Goal: Task Accomplishment & Management: Use online tool/utility

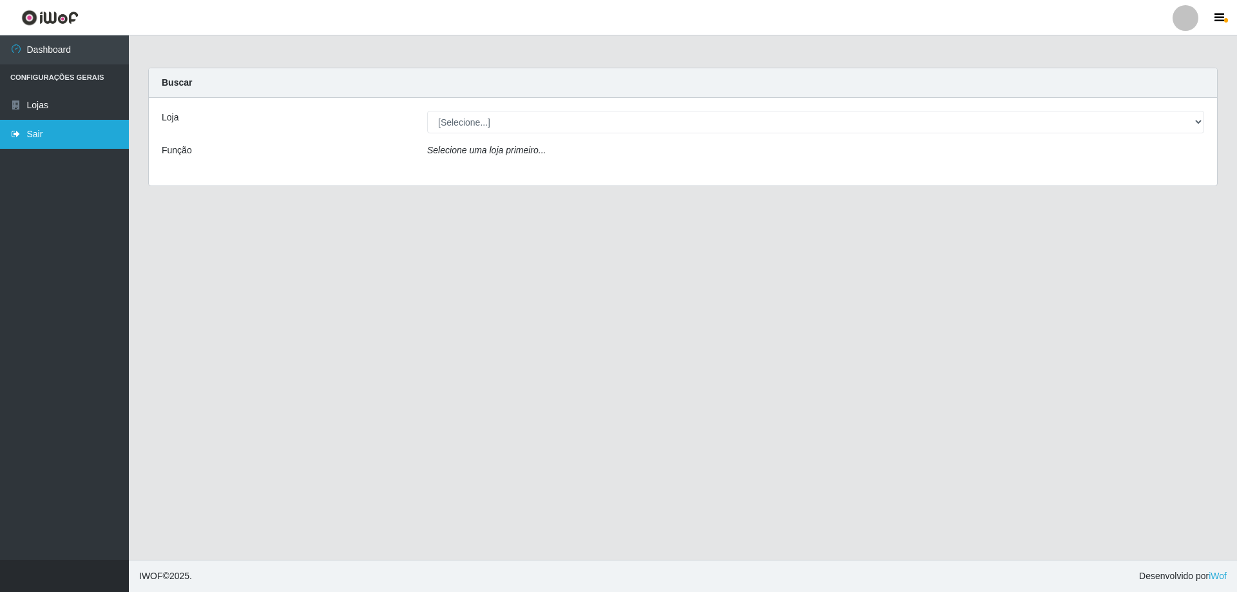
click at [31, 133] on link "Sair" at bounding box center [64, 134] width 129 height 29
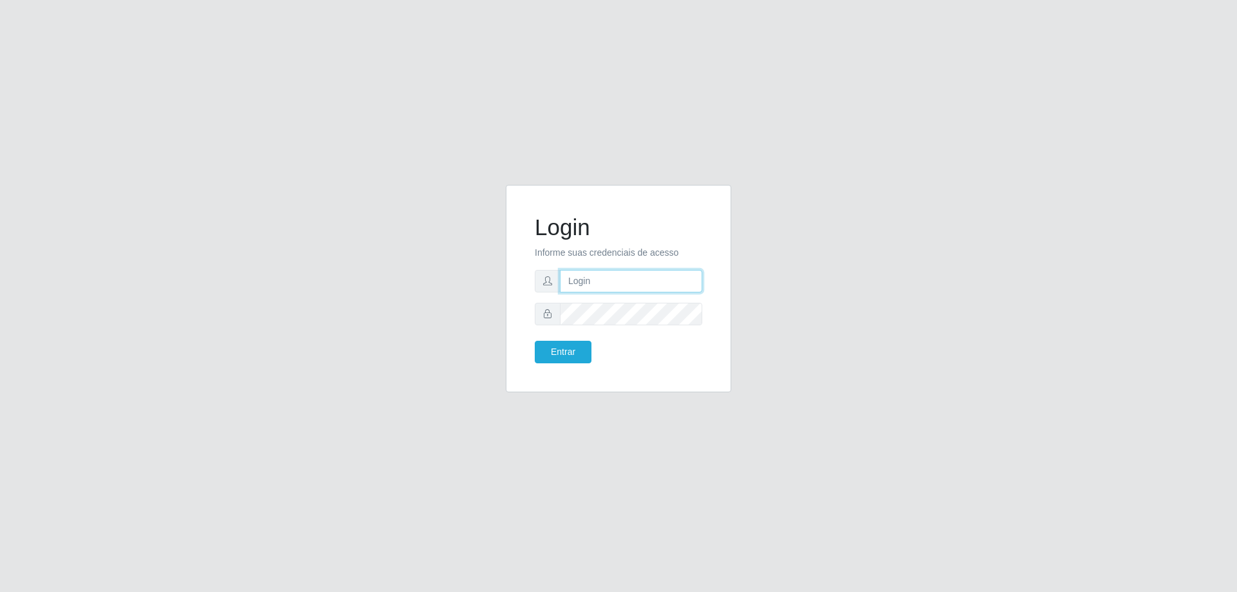
type input "[EMAIL_ADDRESS][DOMAIN_NAME]"
click at [564, 350] on button "Entrar" at bounding box center [563, 352] width 57 height 23
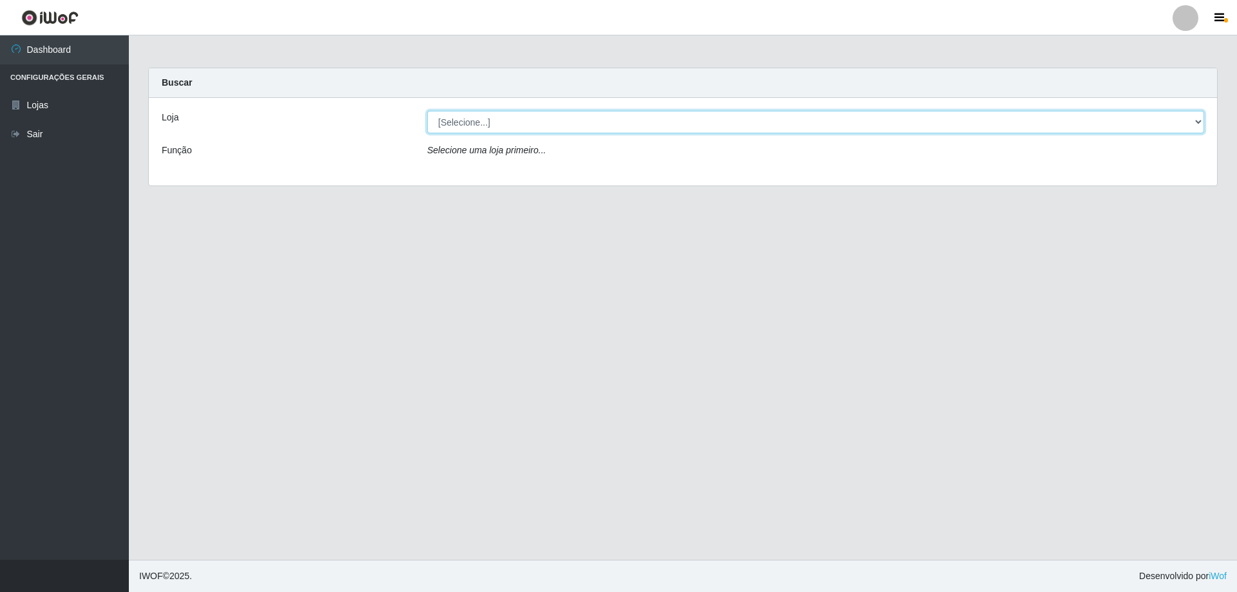
click at [1199, 123] on select "[Selecione...] Extraplus - Loja 03 - Praia da Costa" at bounding box center [815, 122] width 777 height 23
select select "468"
click at [427, 111] on select "[Selecione...] Extraplus - Loja 03 - Praia da Costa" at bounding box center [815, 122] width 777 height 23
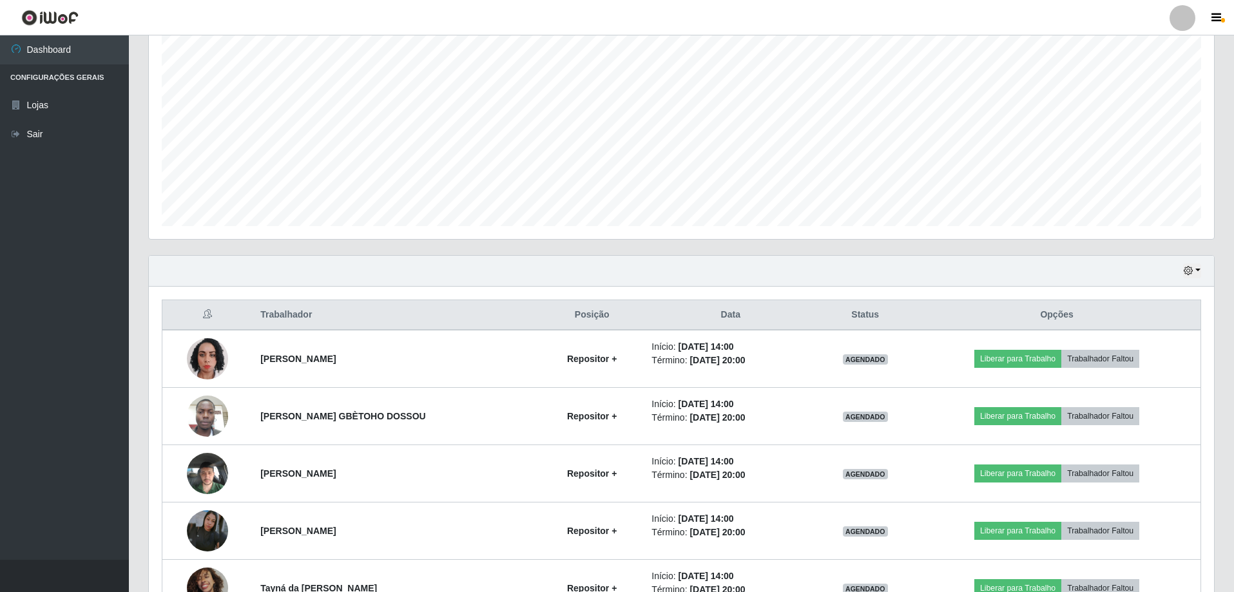
scroll to position [258, 0]
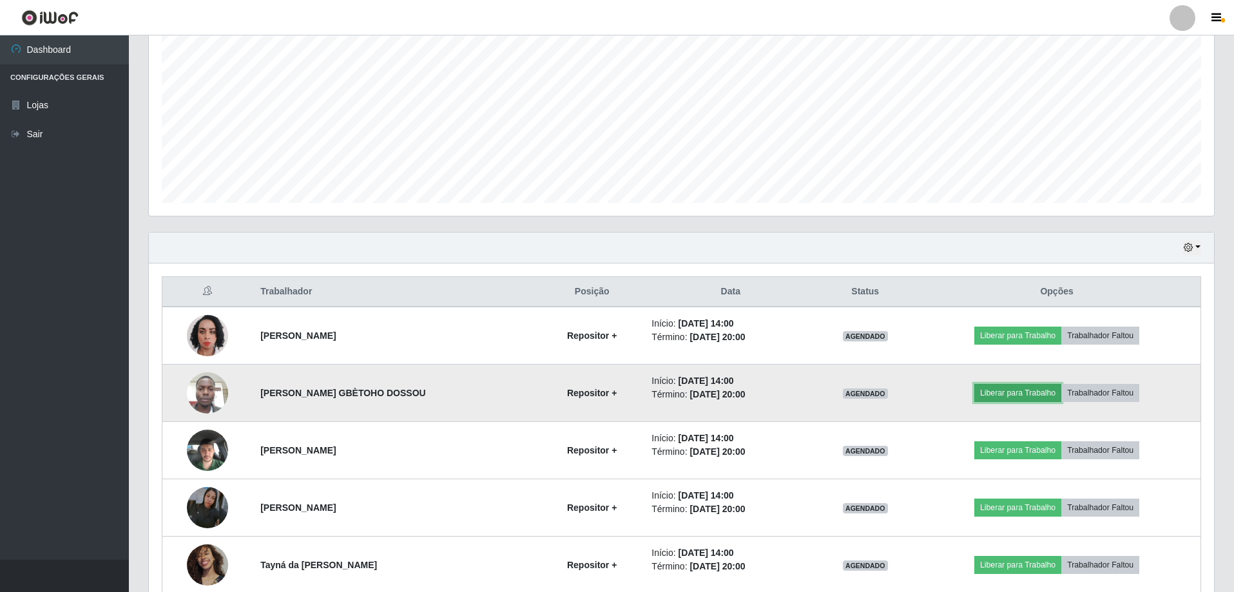
click at [1037, 396] on button "Liberar para Trabalho" at bounding box center [1017, 393] width 87 height 18
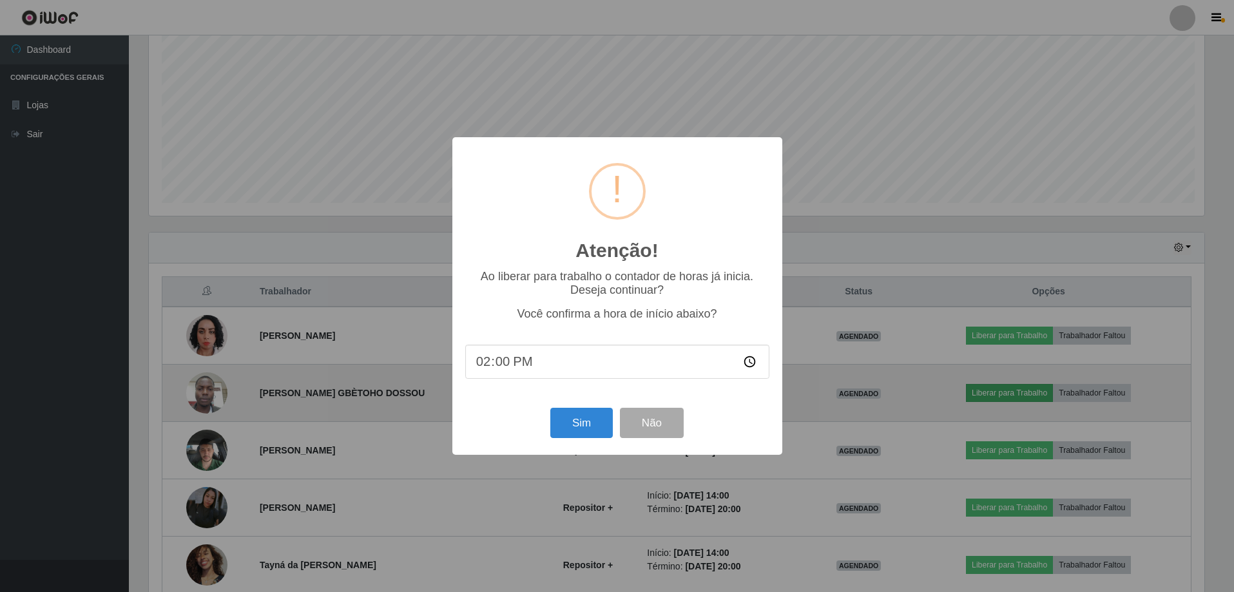
scroll to position [267, 1058]
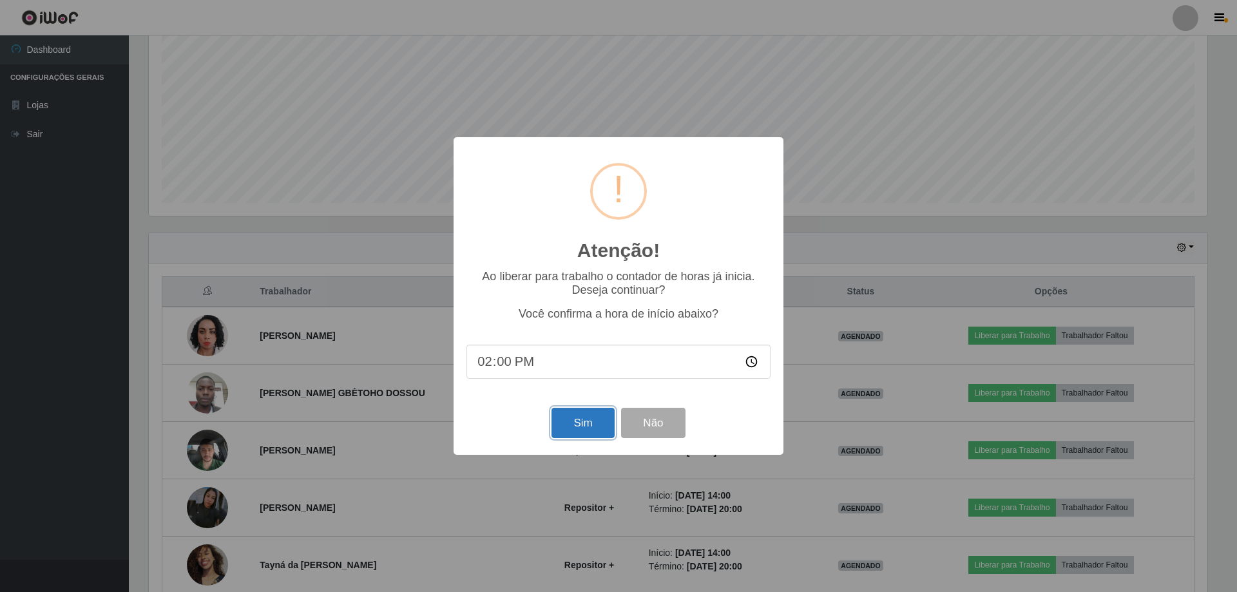
click at [576, 425] on button "Sim" at bounding box center [582, 423] width 62 height 30
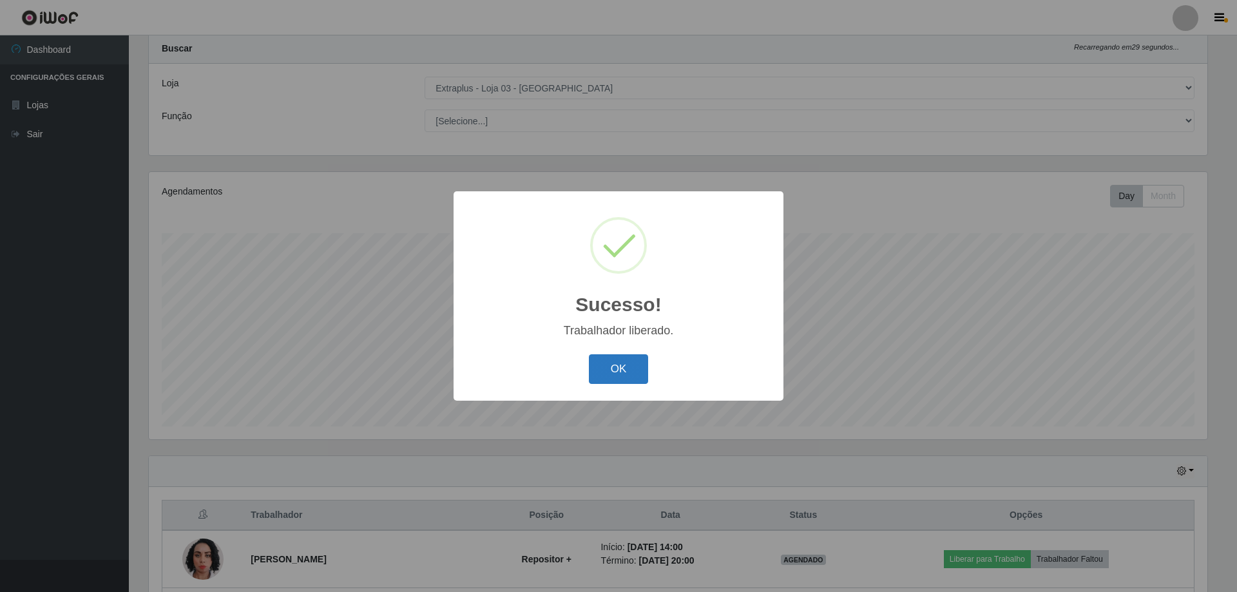
click at [611, 366] on button "OK" at bounding box center [619, 369] width 60 height 30
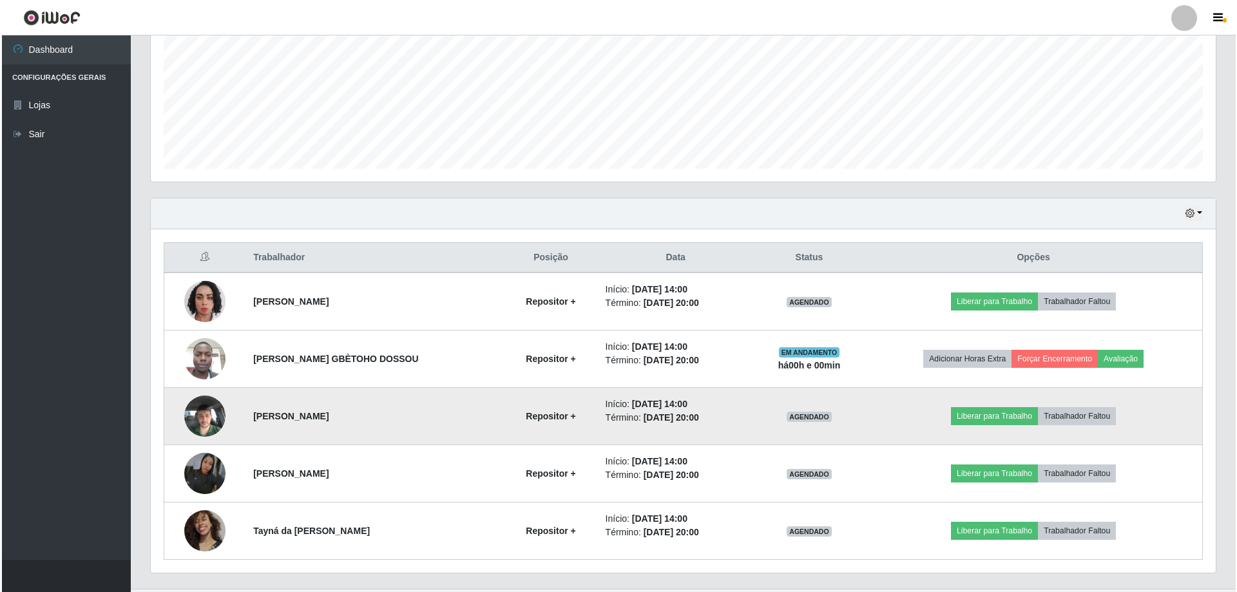
scroll to position [321, 0]
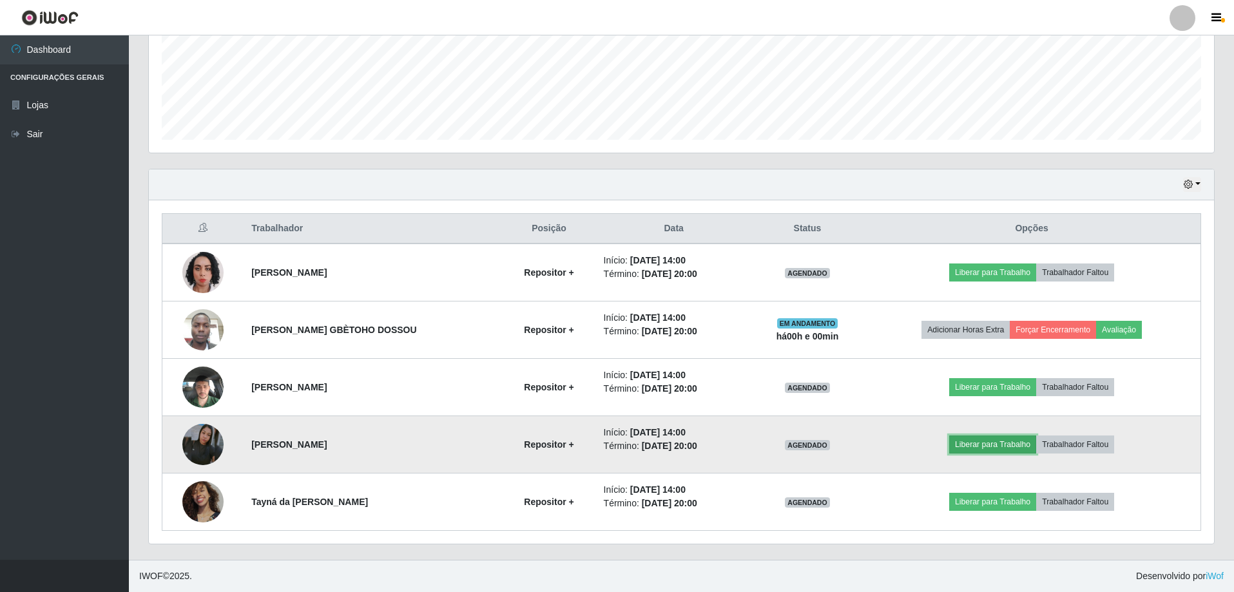
click at [982, 446] on button "Liberar para Trabalho" at bounding box center [992, 444] width 87 height 18
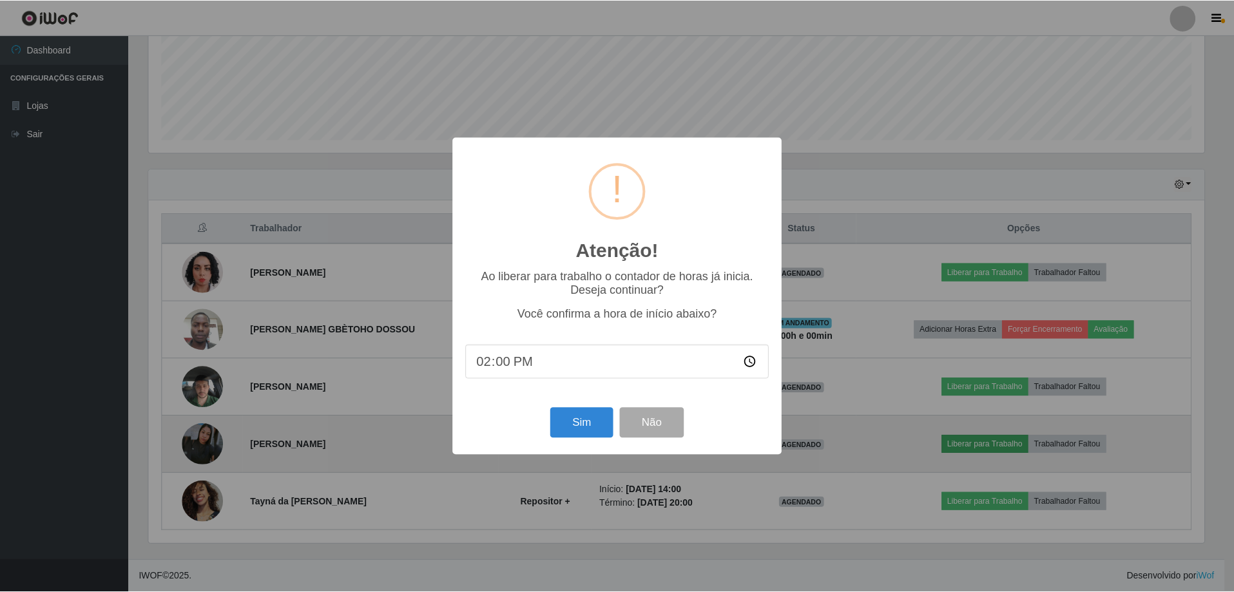
scroll to position [267, 1058]
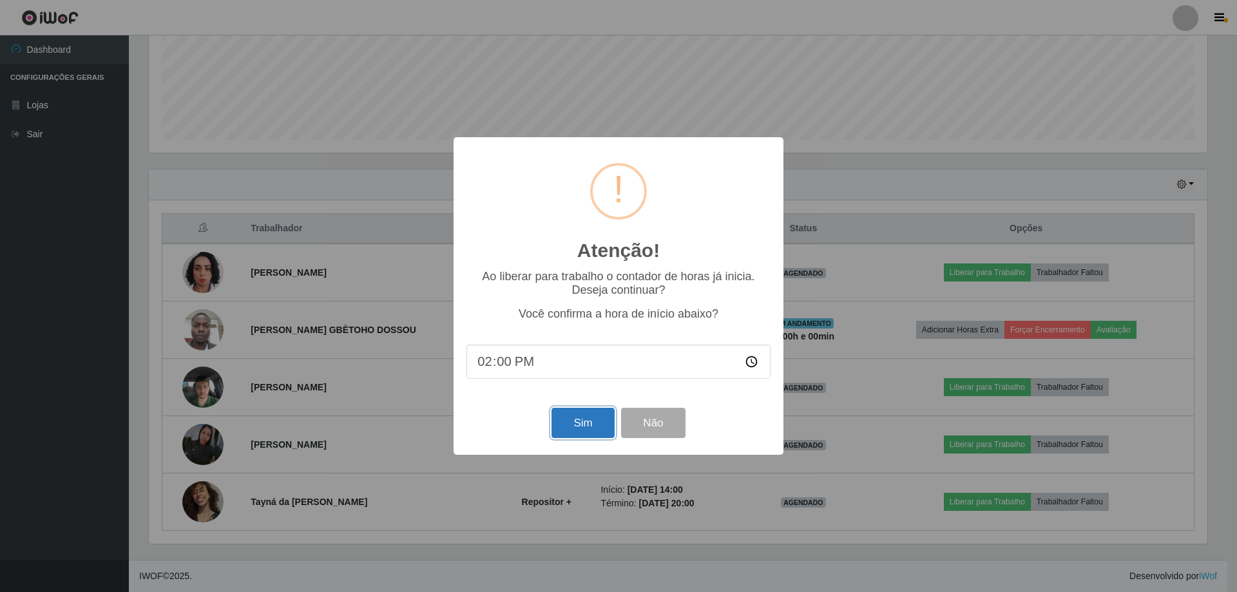
click at [589, 425] on button "Sim" at bounding box center [582, 423] width 62 height 30
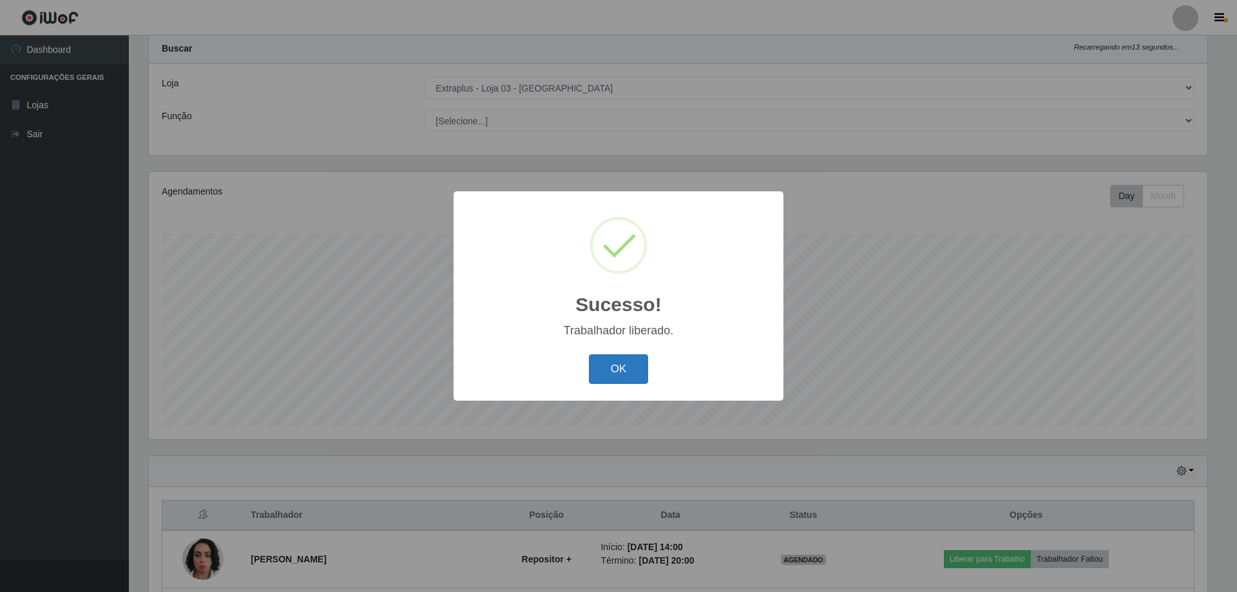
click at [626, 370] on button "OK" at bounding box center [619, 369] width 60 height 30
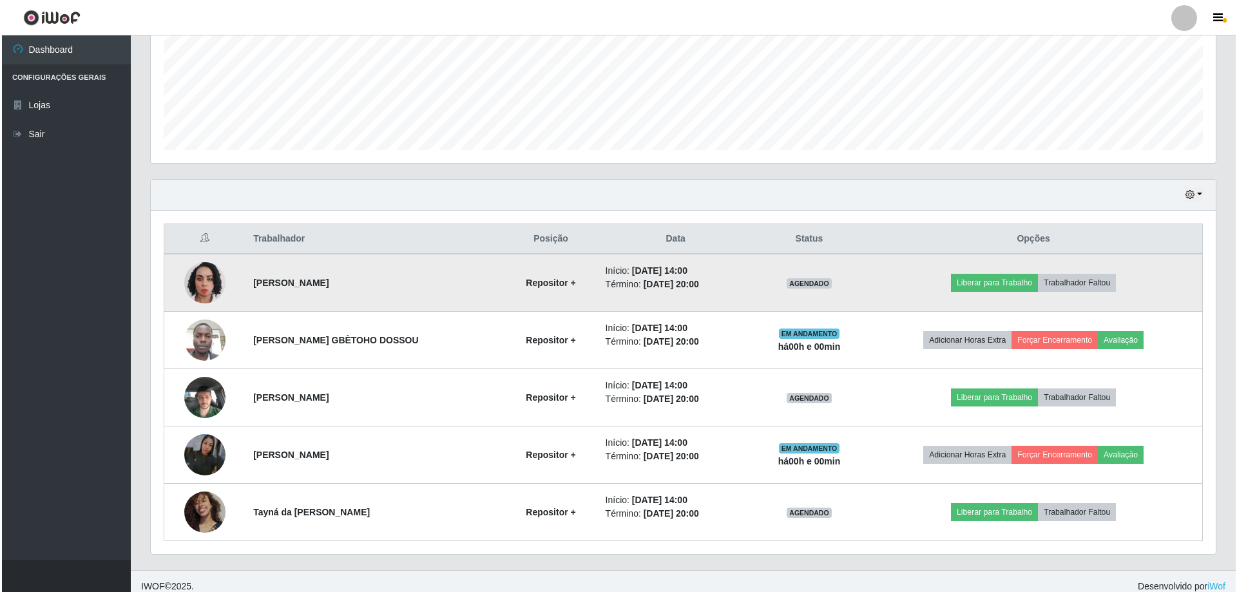
scroll to position [321, 0]
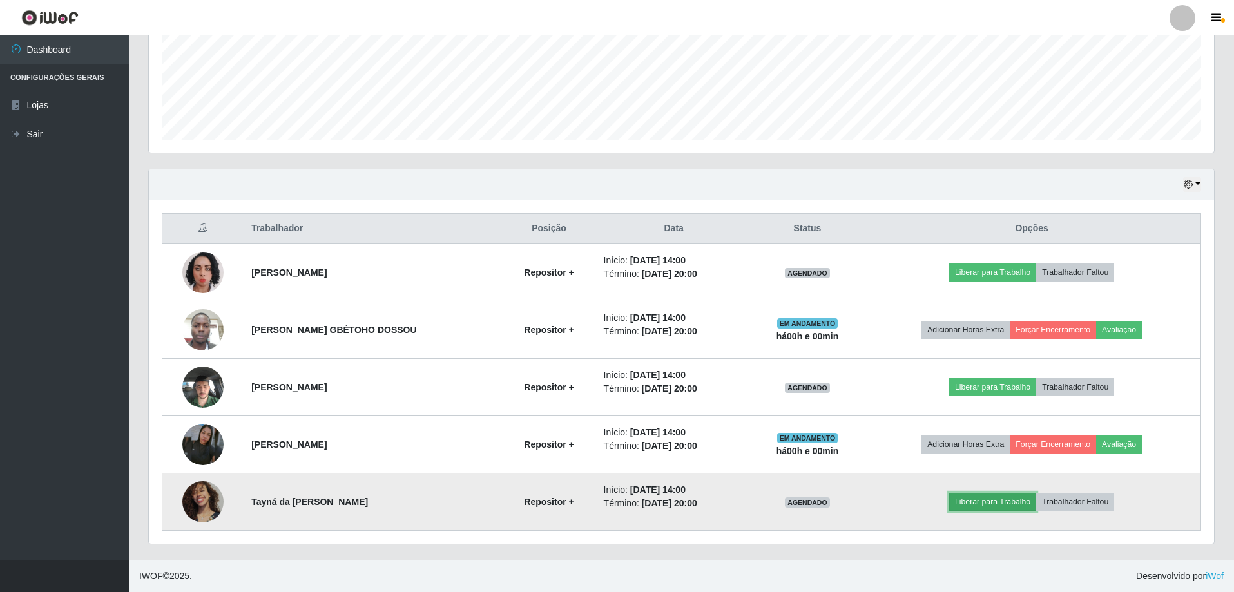
click at [990, 502] on button "Liberar para Trabalho" at bounding box center [992, 502] width 87 height 18
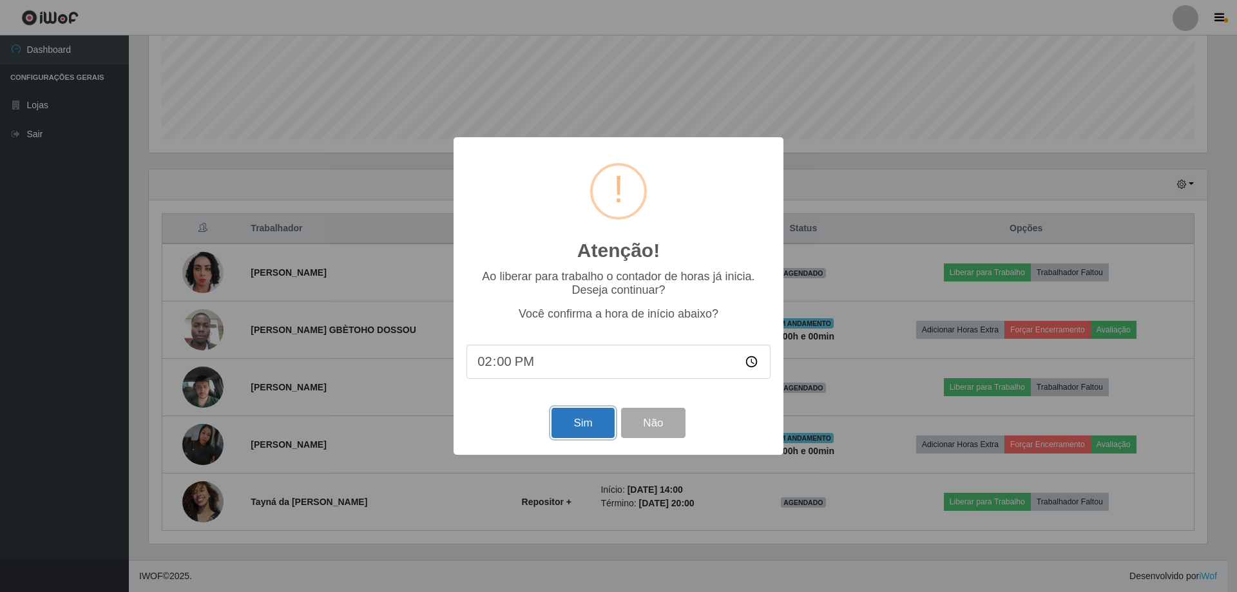
click at [580, 429] on button "Sim" at bounding box center [582, 423] width 62 height 30
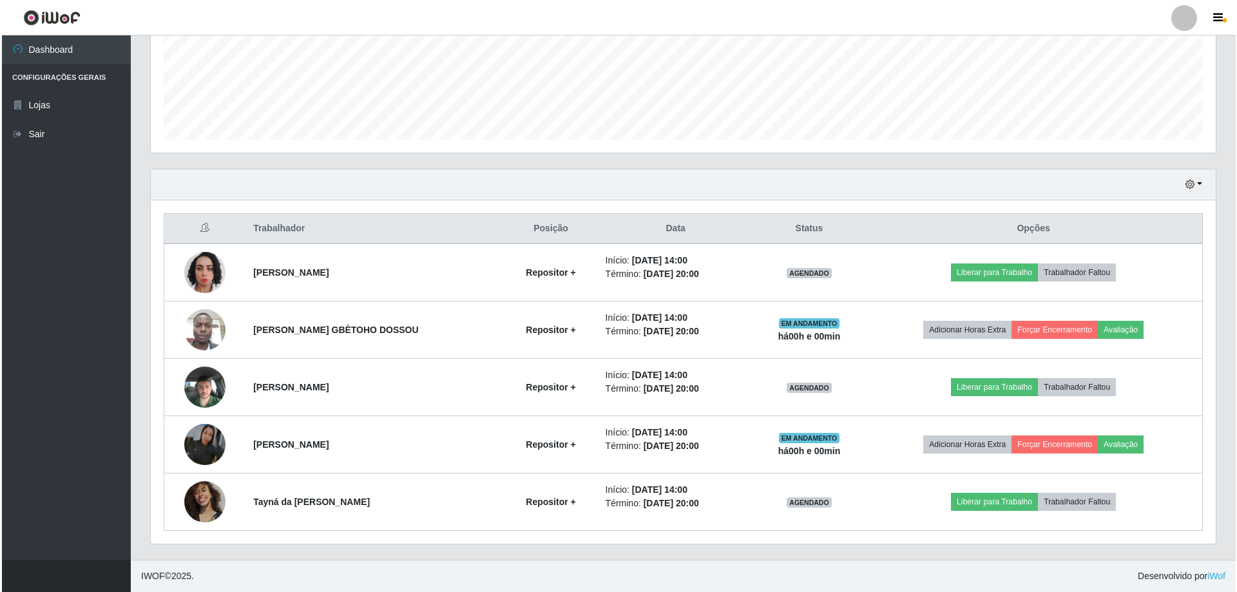
scroll to position [0, 0]
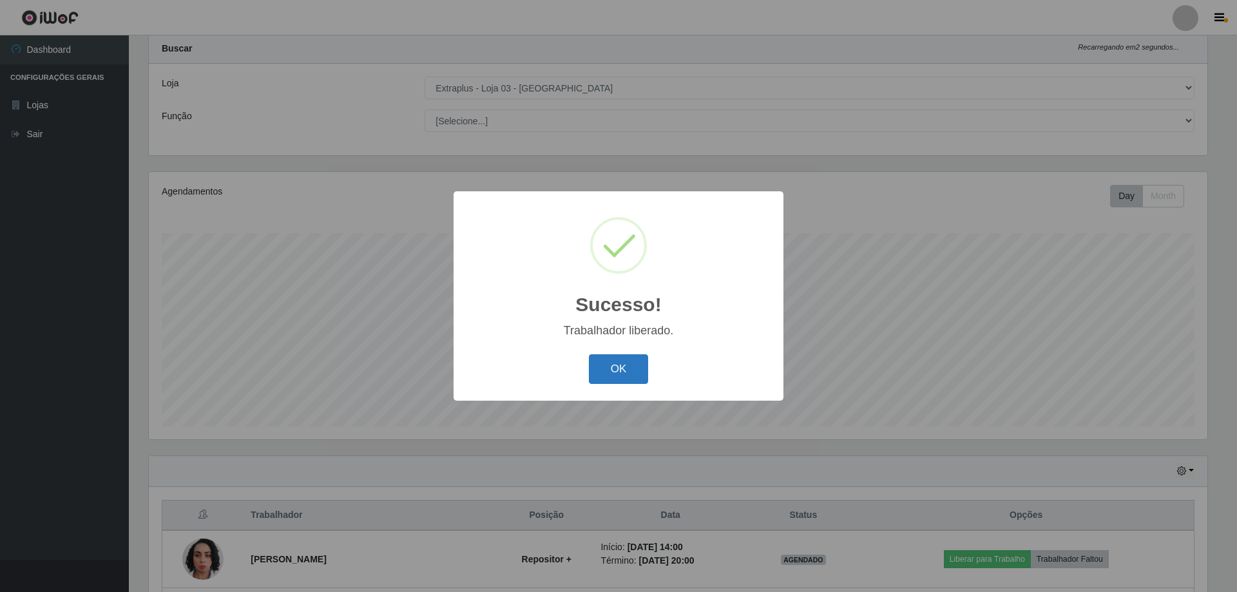
click at [622, 370] on button "OK" at bounding box center [619, 369] width 60 height 30
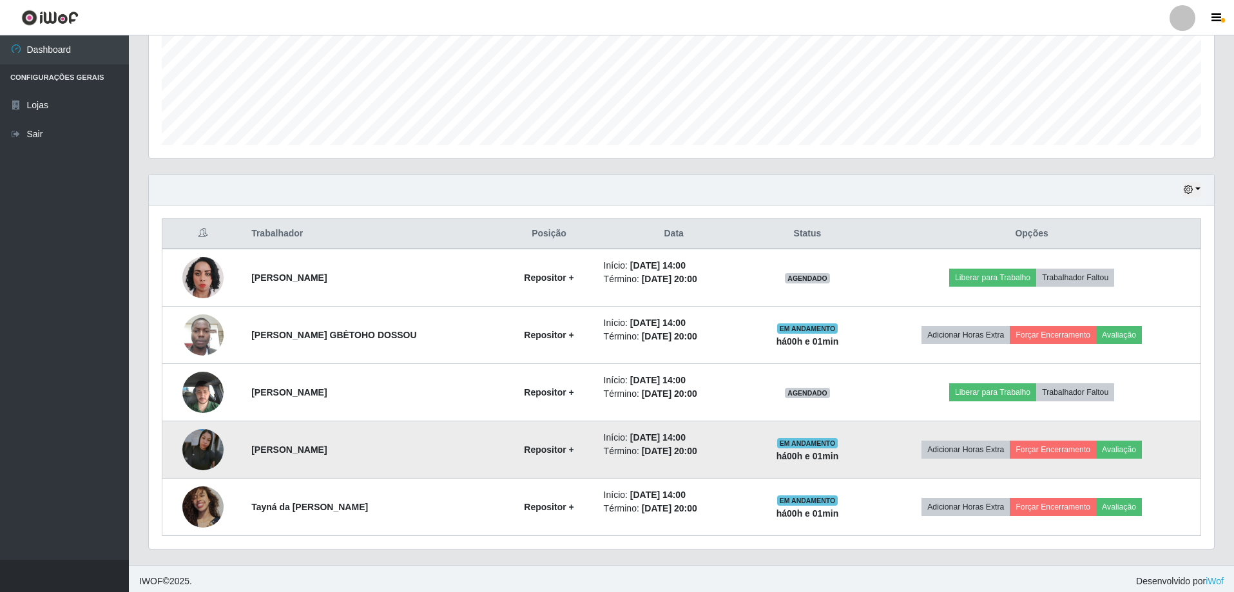
scroll to position [321, 0]
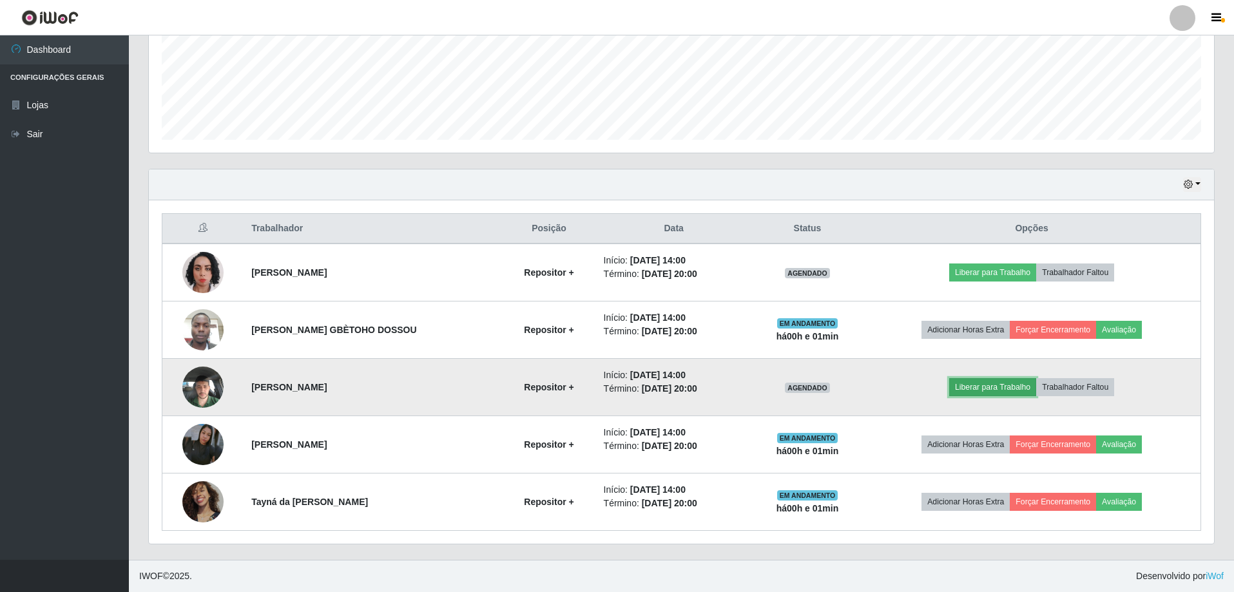
click at [983, 389] on button "Liberar para Trabalho" at bounding box center [992, 387] width 87 height 18
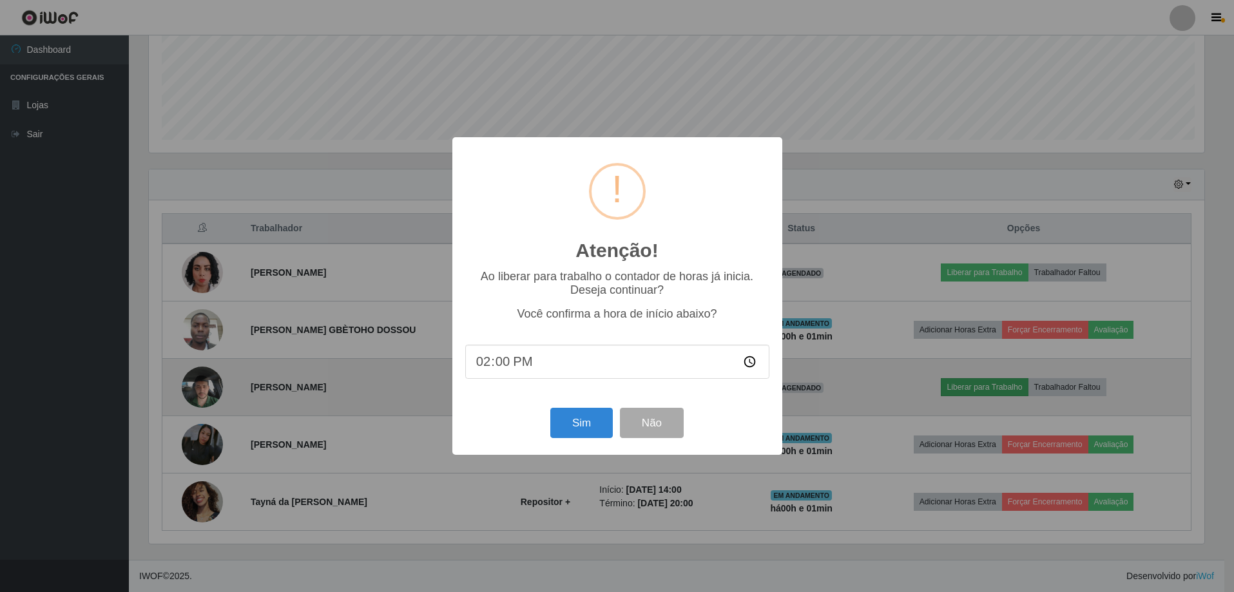
scroll to position [267, 1058]
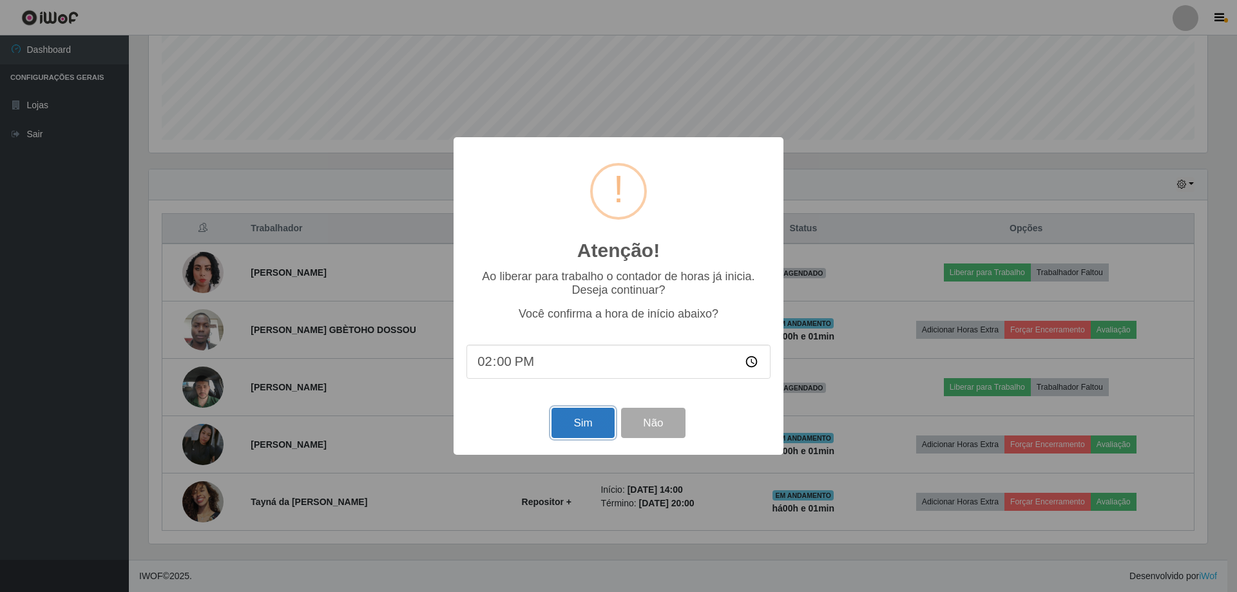
click at [586, 425] on button "Sim" at bounding box center [582, 423] width 62 height 30
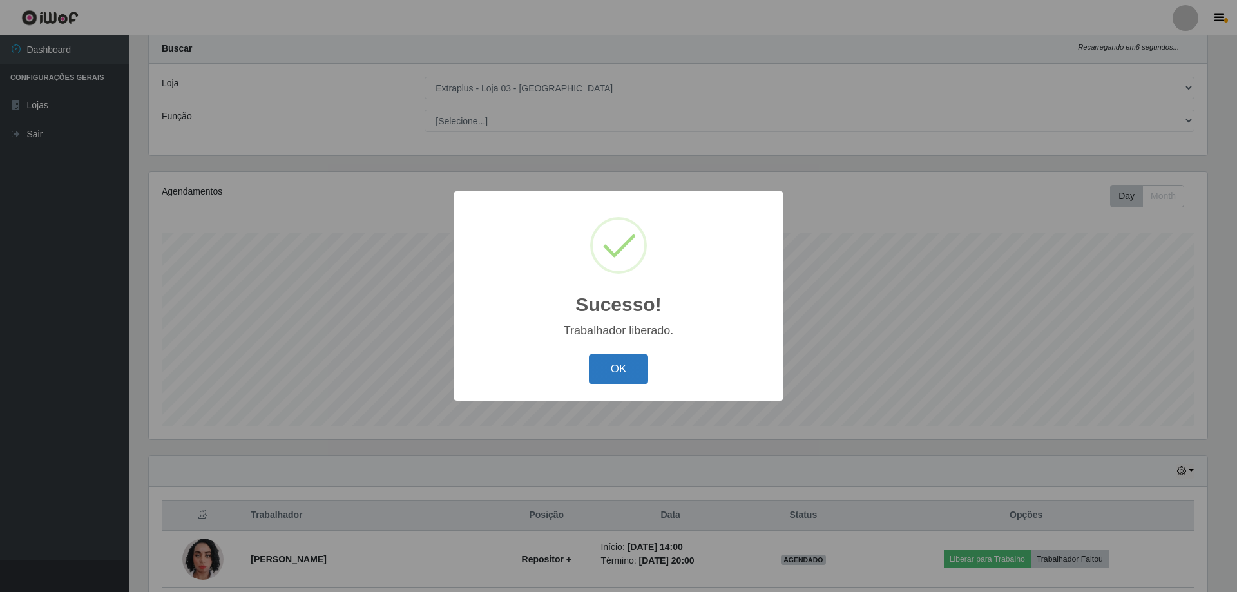
click at [620, 367] on button "OK" at bounding box center [619, 369] width 60 height 30
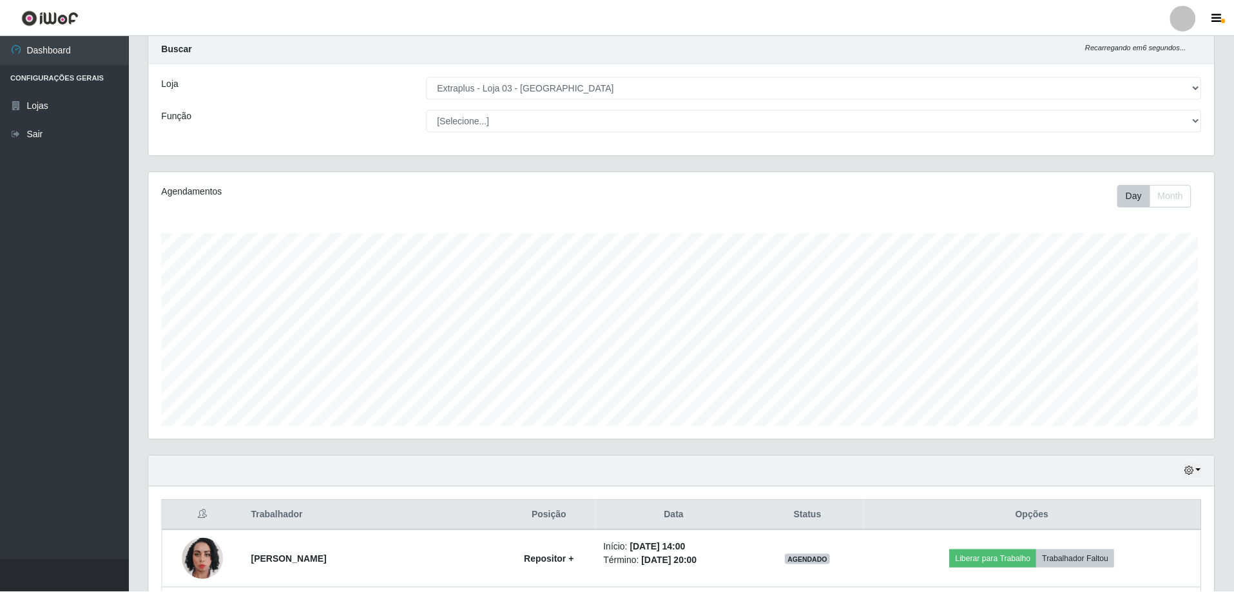
scroll to position [267, 1065]
